Goal: Navigation & Orientation: Understand site structure

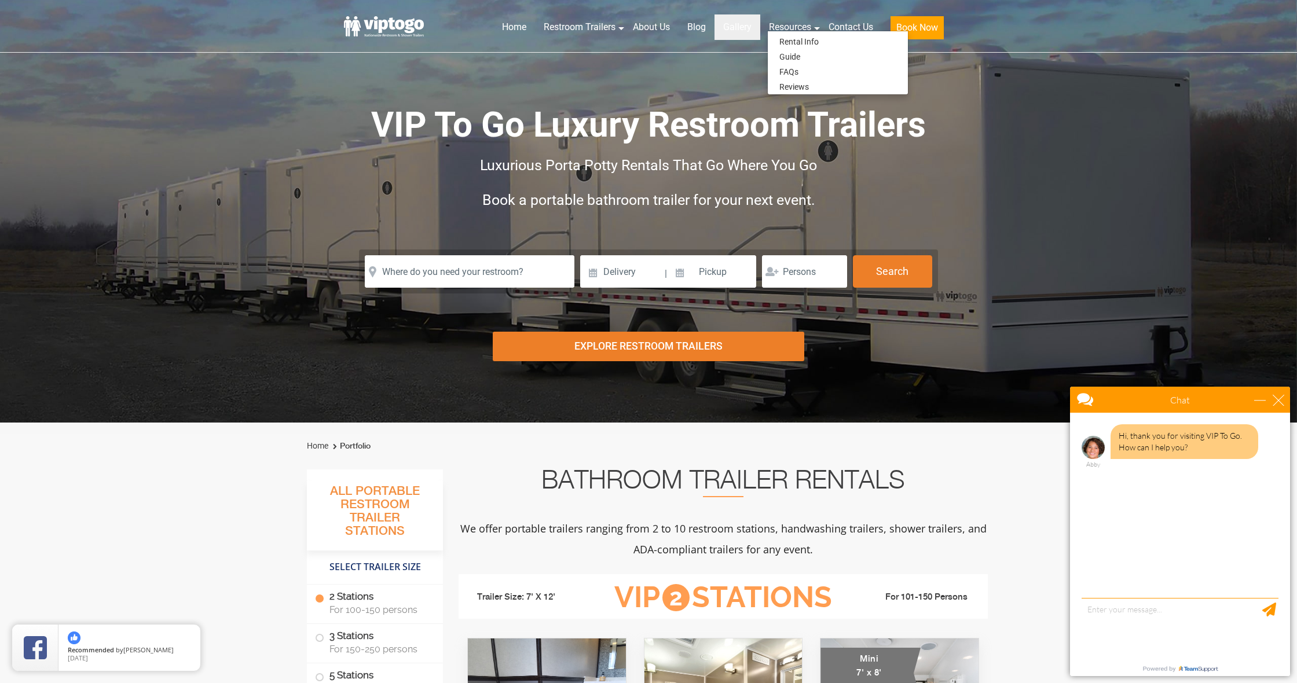
click at [733, 26] on link "Gallery" at bounding box center [738, 26] width 46 height 25
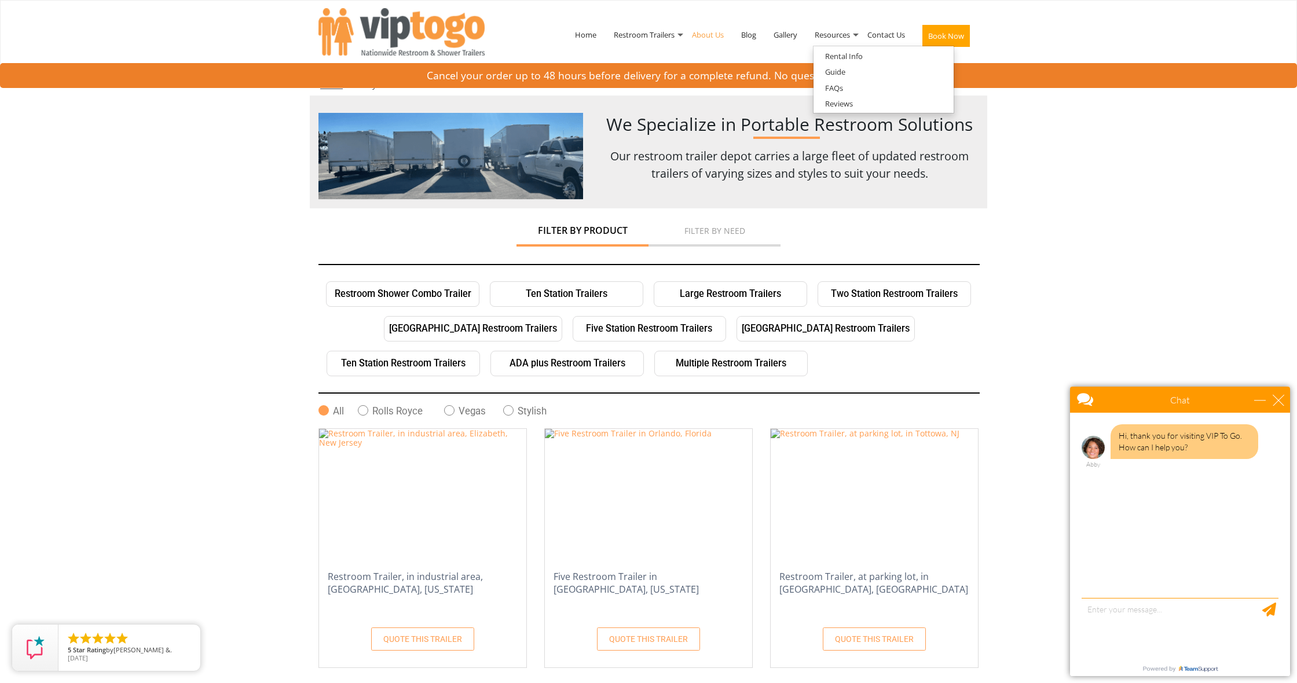
click at [717, 35] on link "About Us" at bounding box center [707, 35] width 49 height 60
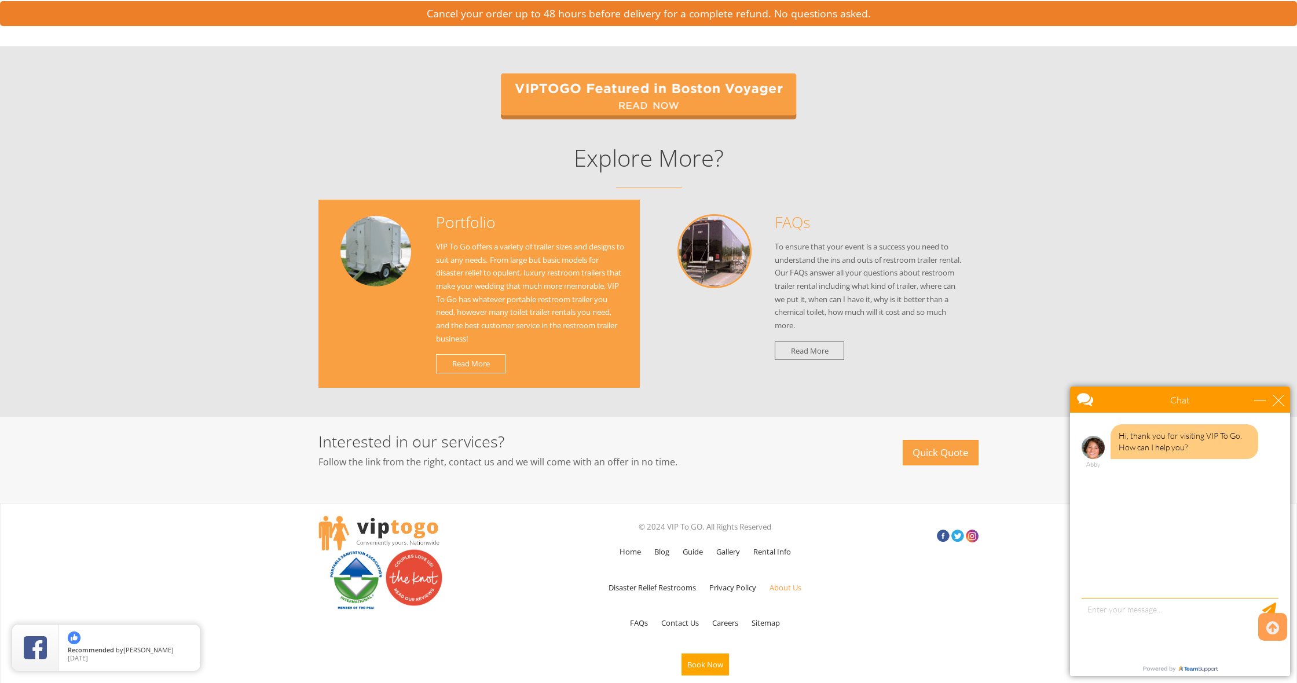
scroll to position [1124, 0]
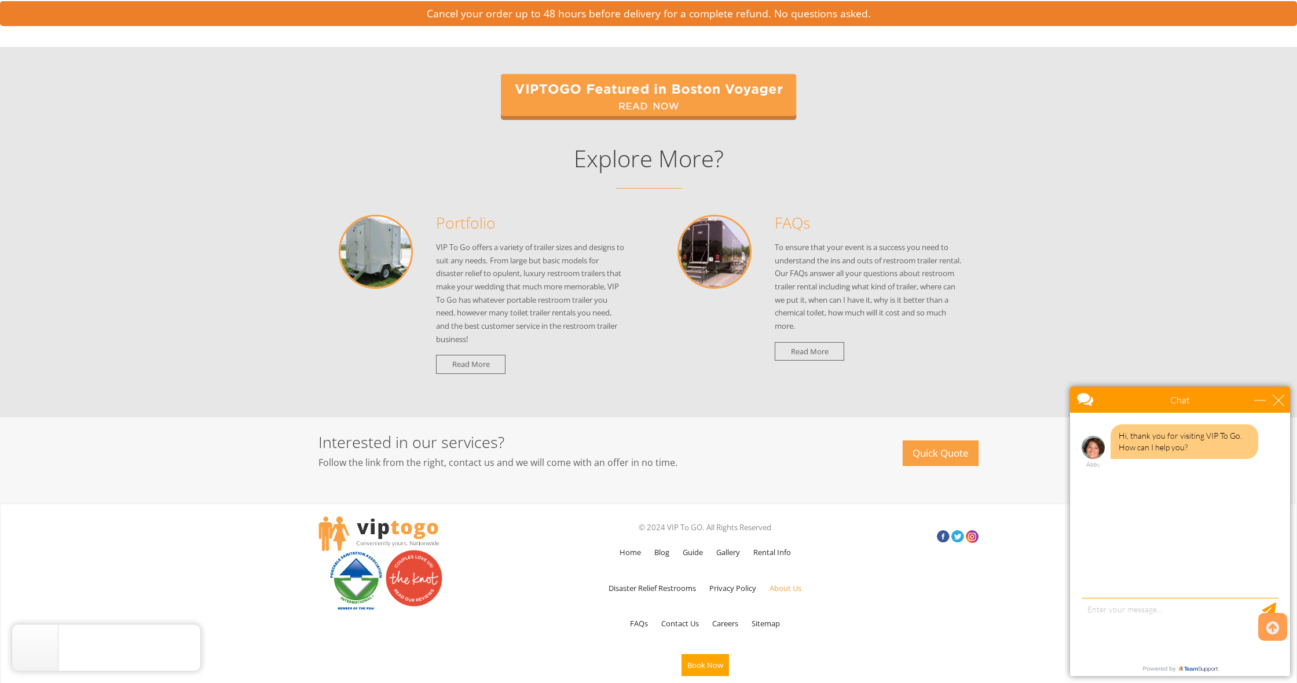
click at [359, 561] on img at bounding box center [356, 580] width 58 height 61
